Goal: Browse casually

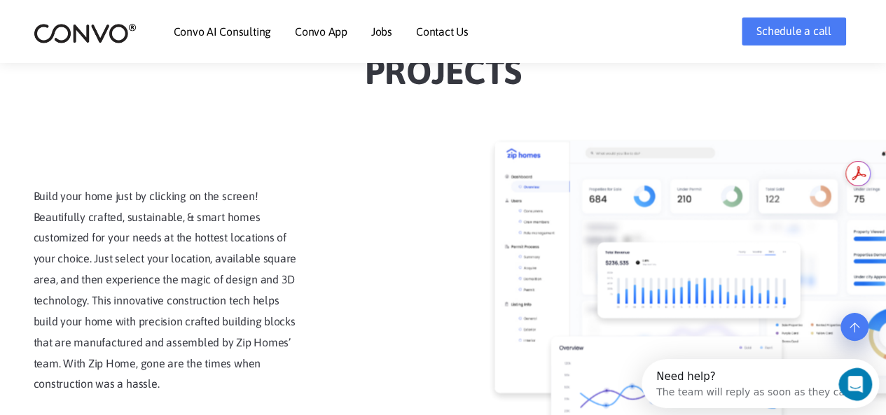
scroll to position [1797, 0]
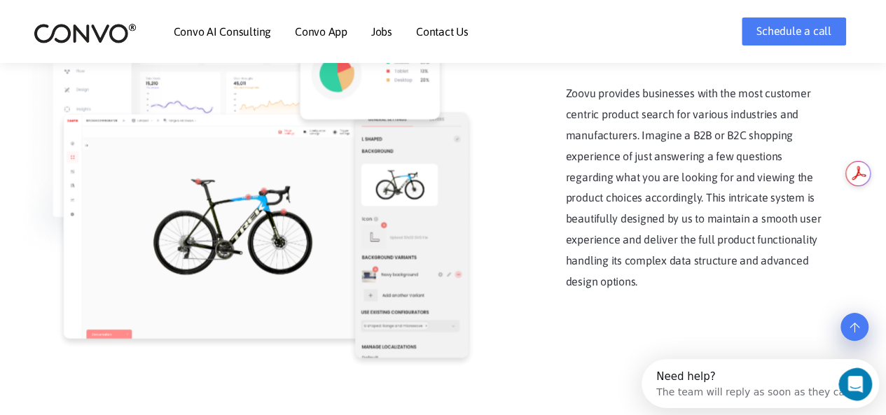
click at [854, 327] on icon at bounding box center [855, 327] width 10 height 11
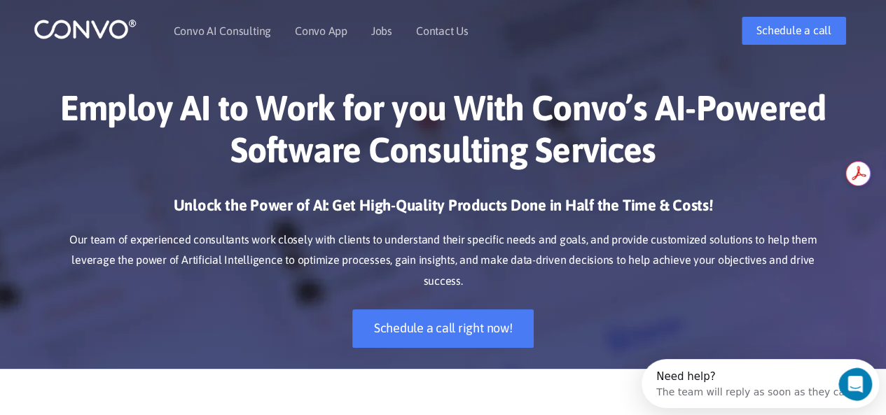
scroll to position [0, 0]
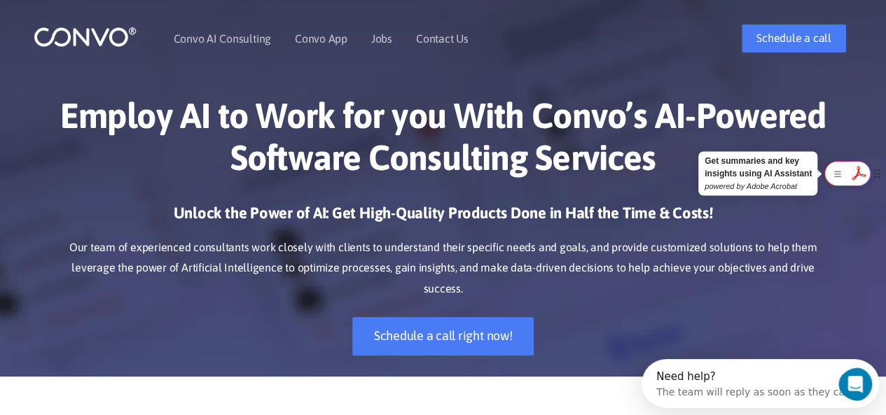
click at [858, 177] on icon at bounding box center [858, 173] width 23 height 22
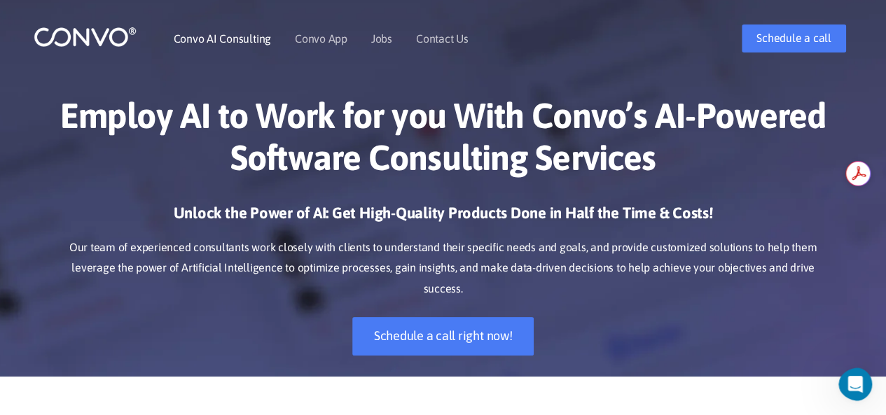
click at [215, 38] on link "Convo AI Consulting" at bounding box center [222, 38] width 97 height 11
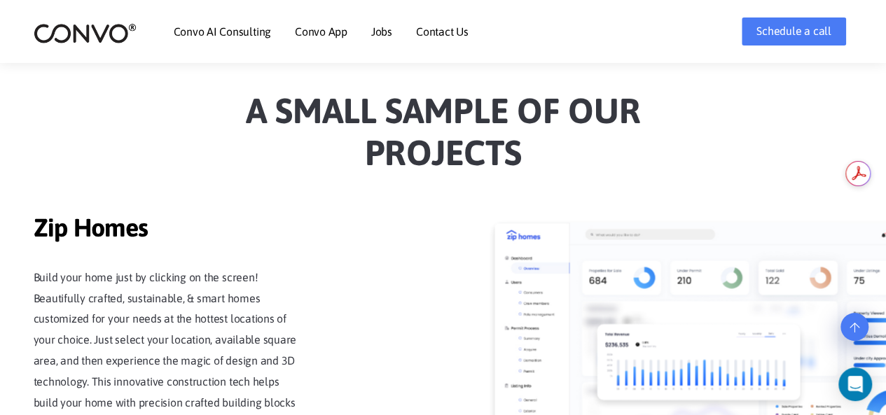
scroll to position [1144, 0]
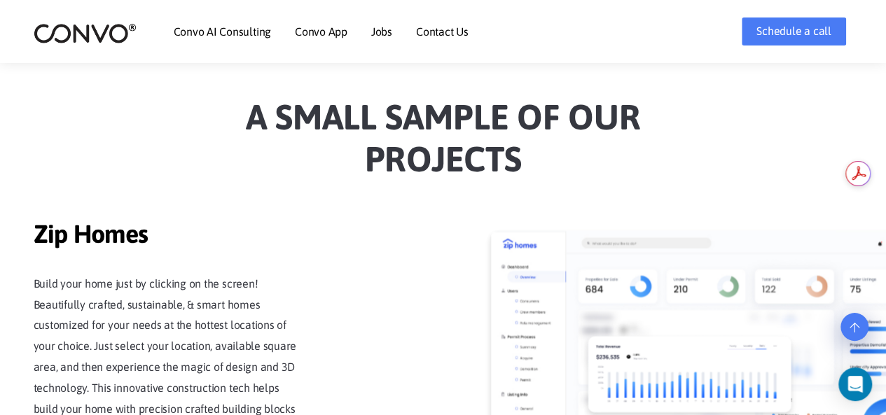
click at [751, 179] on h2 "a Small sample of our projects" at bounding box center [443, 143] width 777 height 95
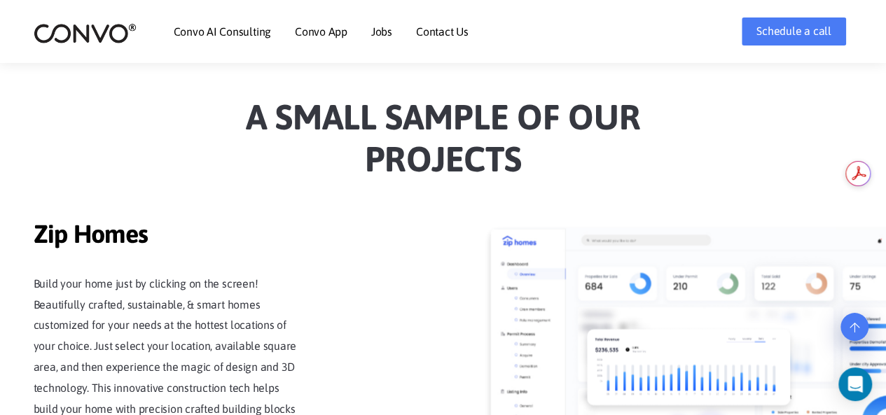
scroll to position [1471, 0]
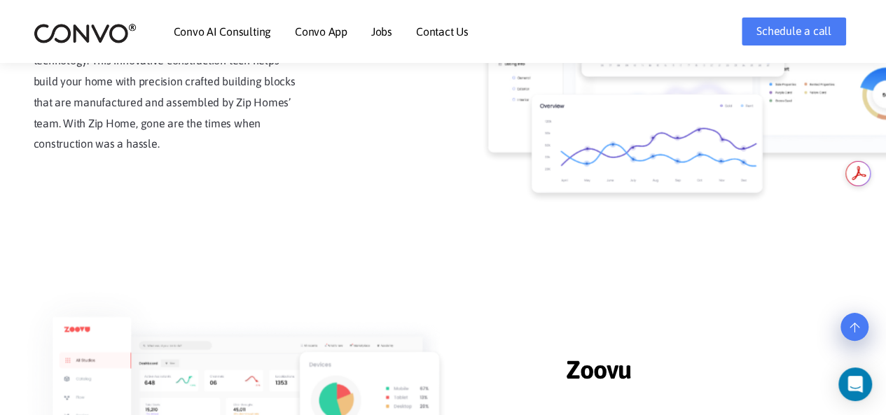
click at [859, 333] on link at bounding box center [854, 327] width 28 height 28
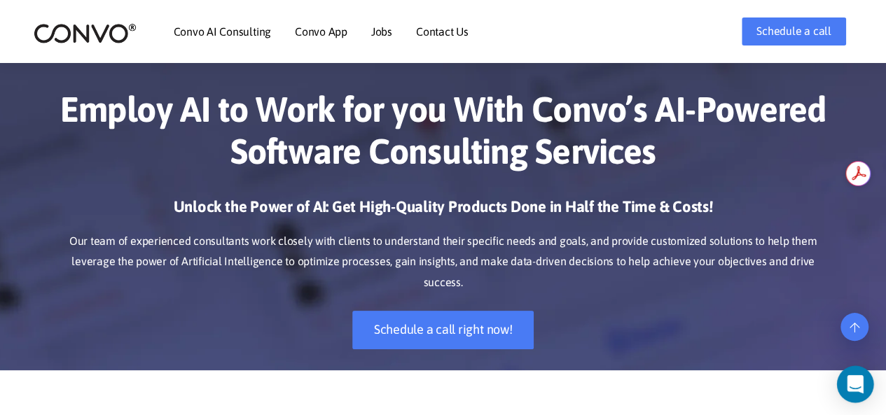
scroll to position [0, 0]
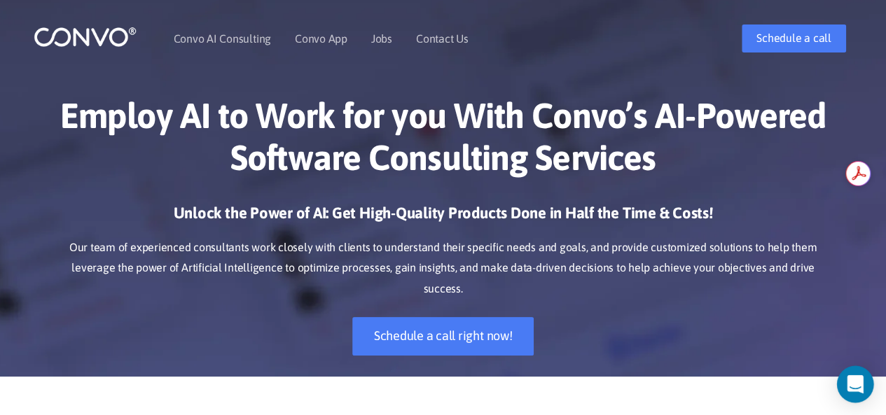
click at [859, 380] on icon "Open Intercom Messenger" at bounding box center [855, 384] width 16 height 18
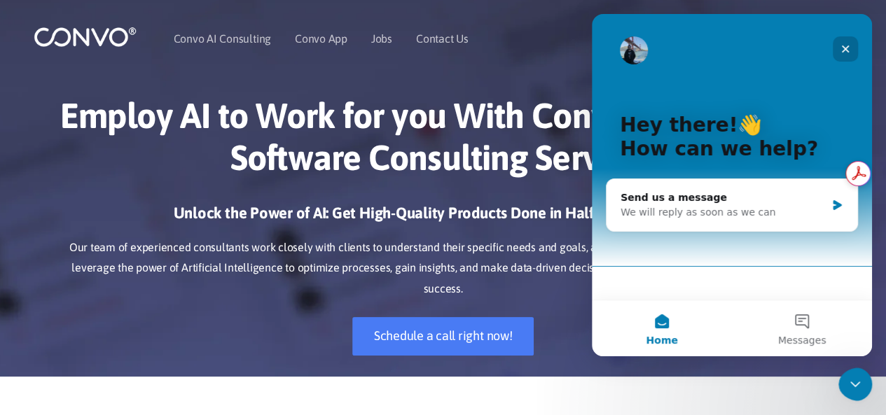
click at [844, 44] on icon "Close" at bounding box center [845, 48] width 11 height 11
